Goal: Find specific page/section: Find specific page/section

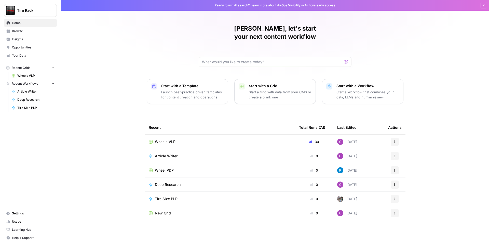
click at [167, 168] on span "Wheel PDP" at bounding box center [164, 170] width 19 height 5
